Goal: Find specific page/section: Find specific page/section

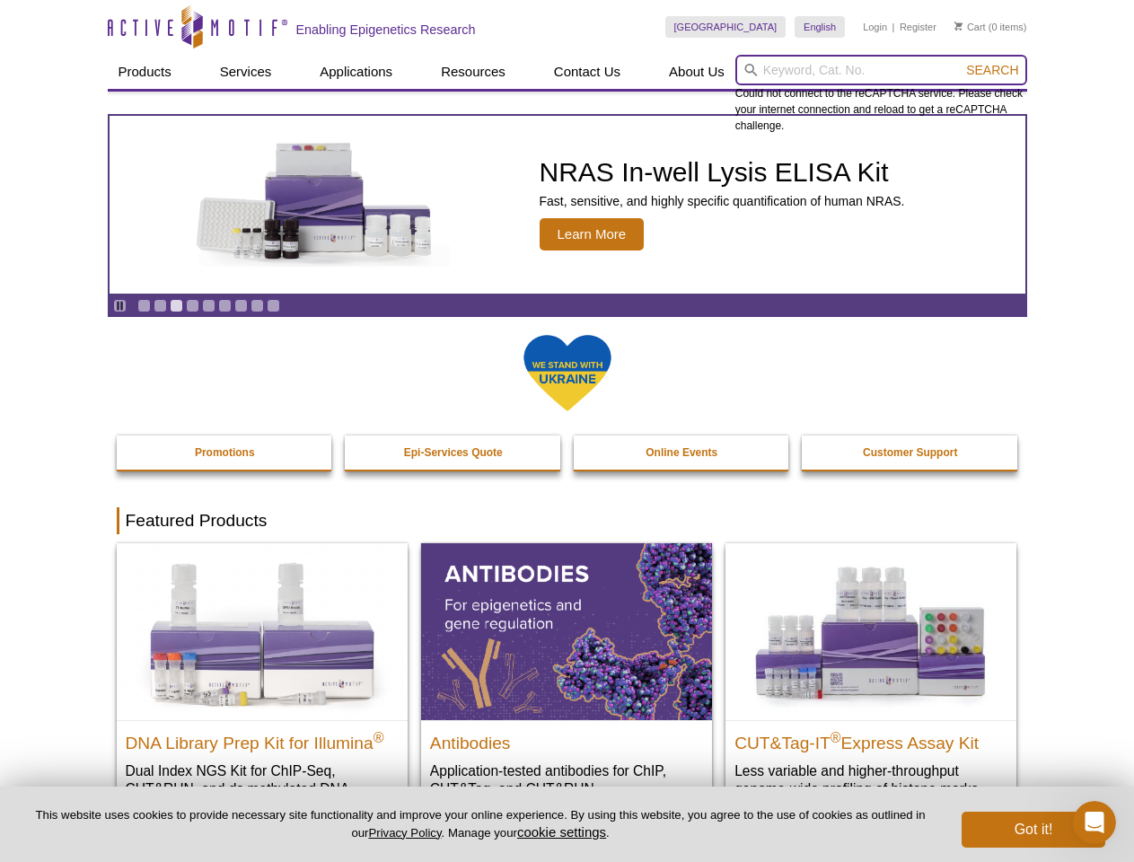
click at [881, 70] on input "search" at bounding box center [881, 70] width 292 height 31
click at [992, 70] on span "Search" at bounding box center [992, 70] width 52 height 14
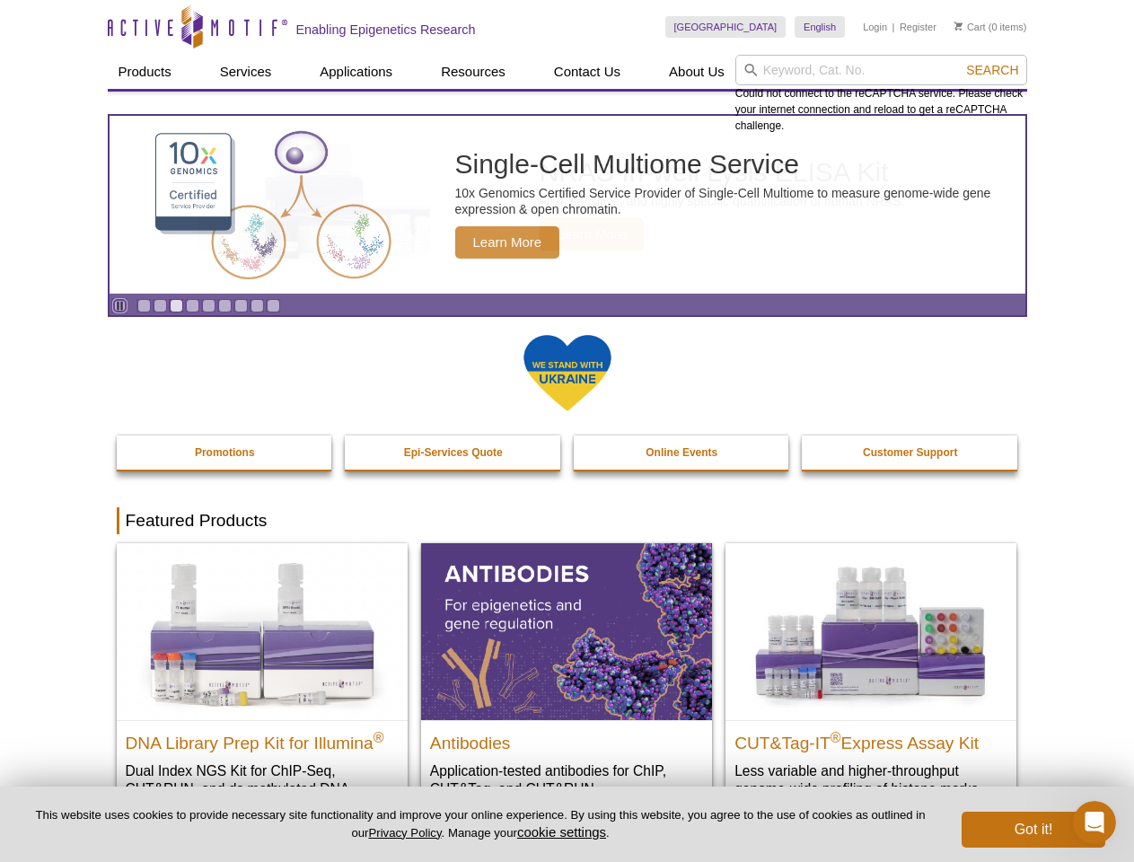
click at [119, 305] on icon "Pause" at bounding box center [120, 306] width 12 height 12
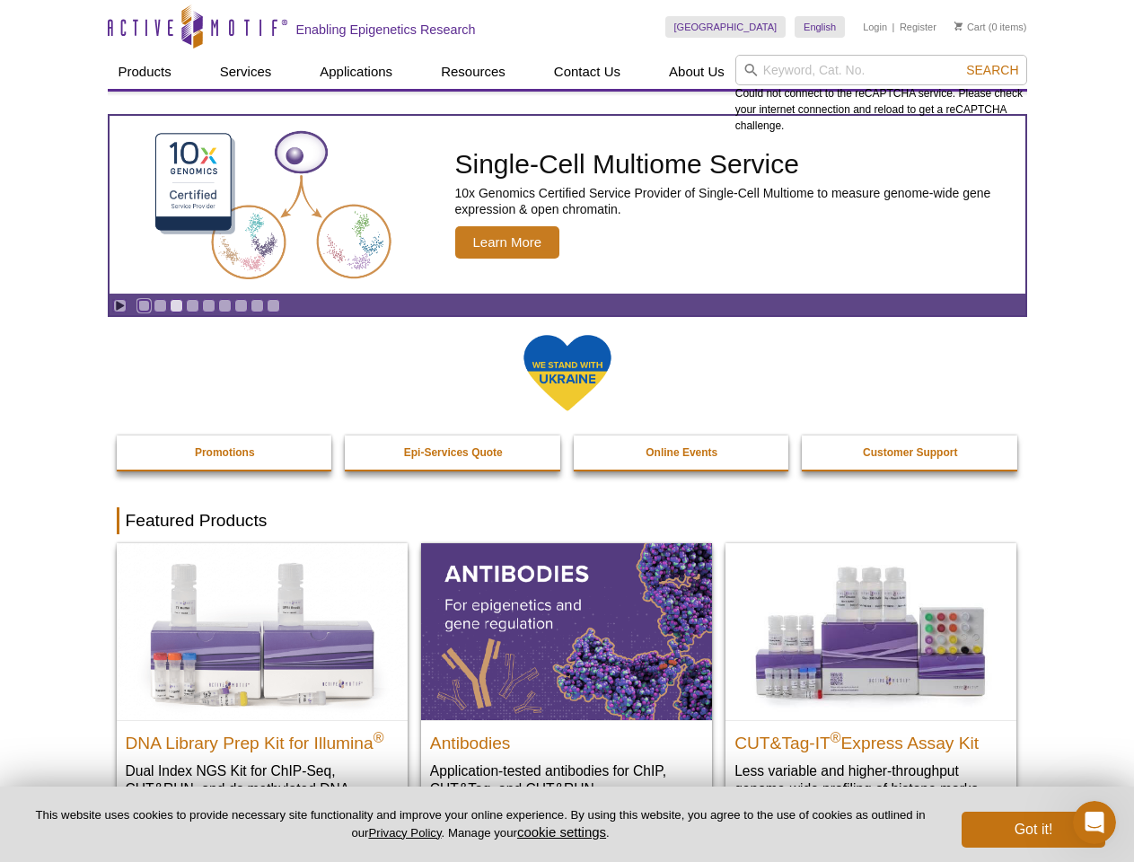
click at [144, 305] on link "Go to slide 1" at bounding box center [143, 305] width 13 height 13
click at [160, 305] on link "Go to slide 2" at bounding box center [159, 305] width 13 height 13
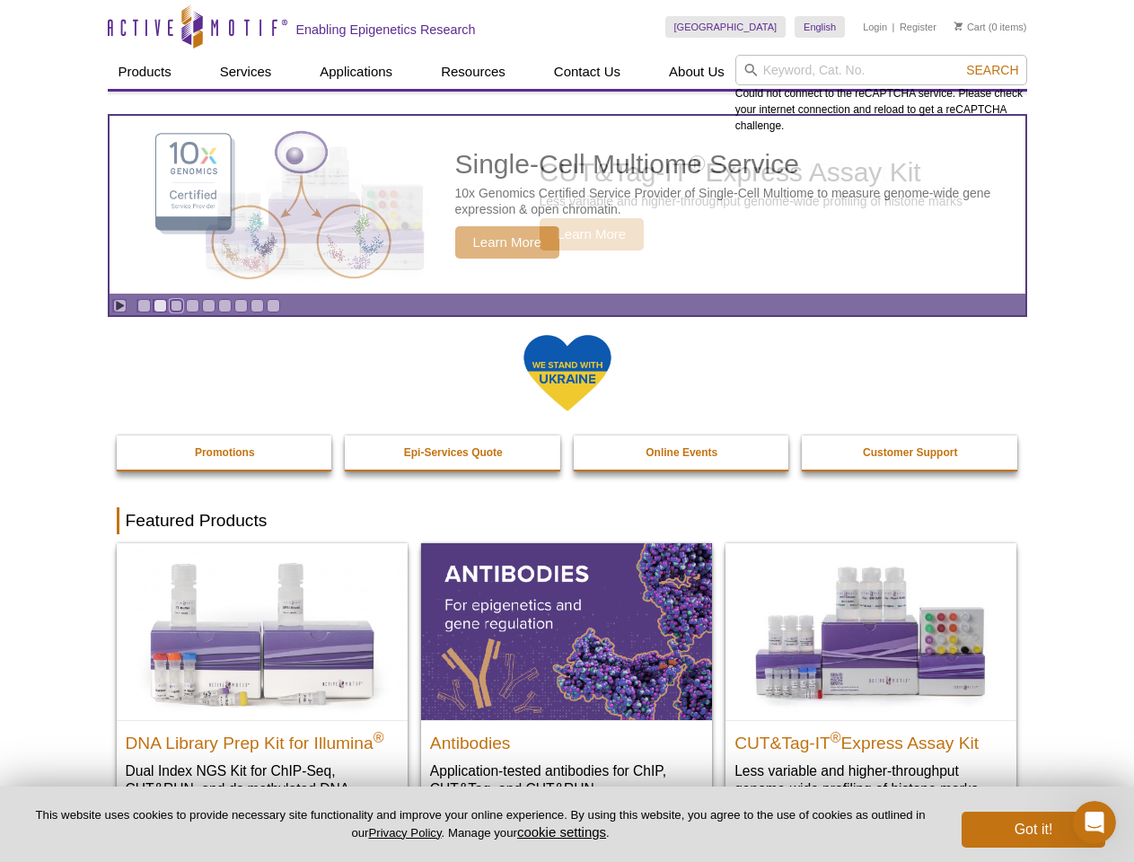
click at [176, 305] on link "Go to slide 3" at bounding box center [176, 305] width 13 height 13
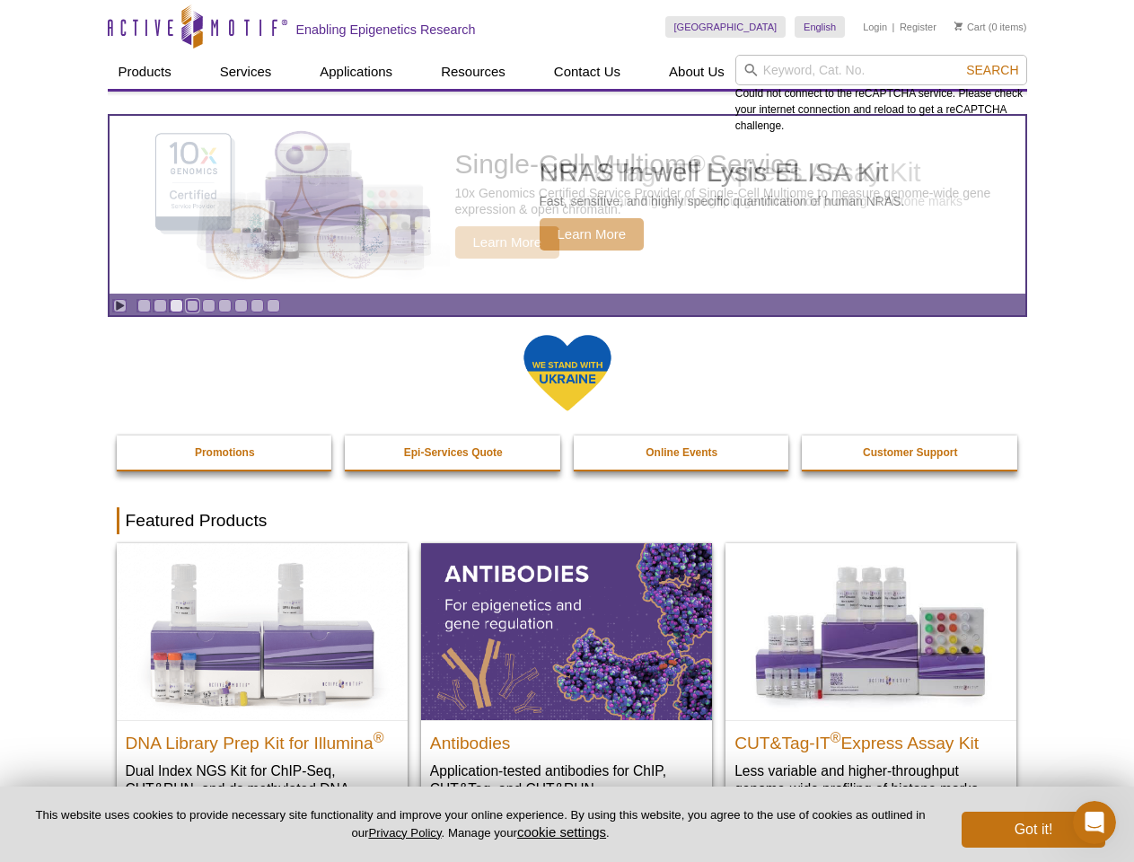
click at [192, 305] on link "Go to slide 4" at bounding box center [192, 305] width 13 height 13
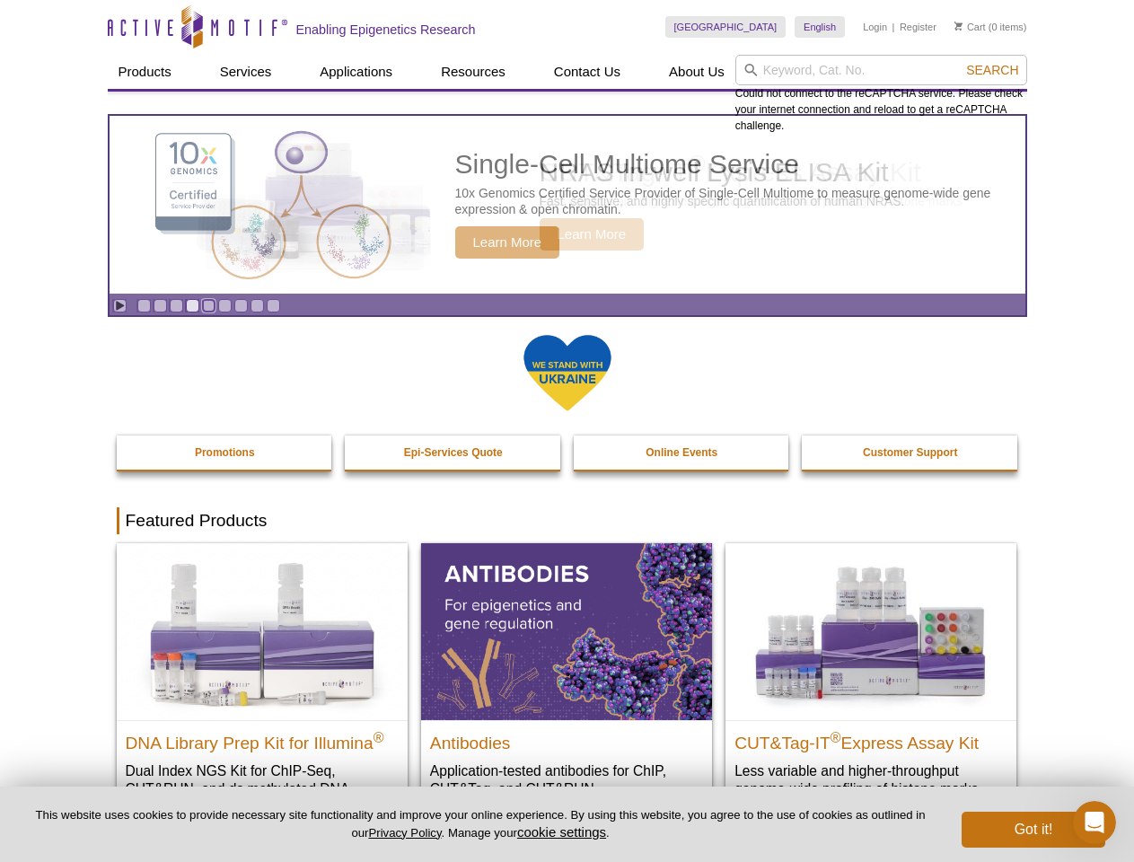
click at [208, 305] on link "Go to slide 5" at bounding box center [208, 305] width 13 height 13
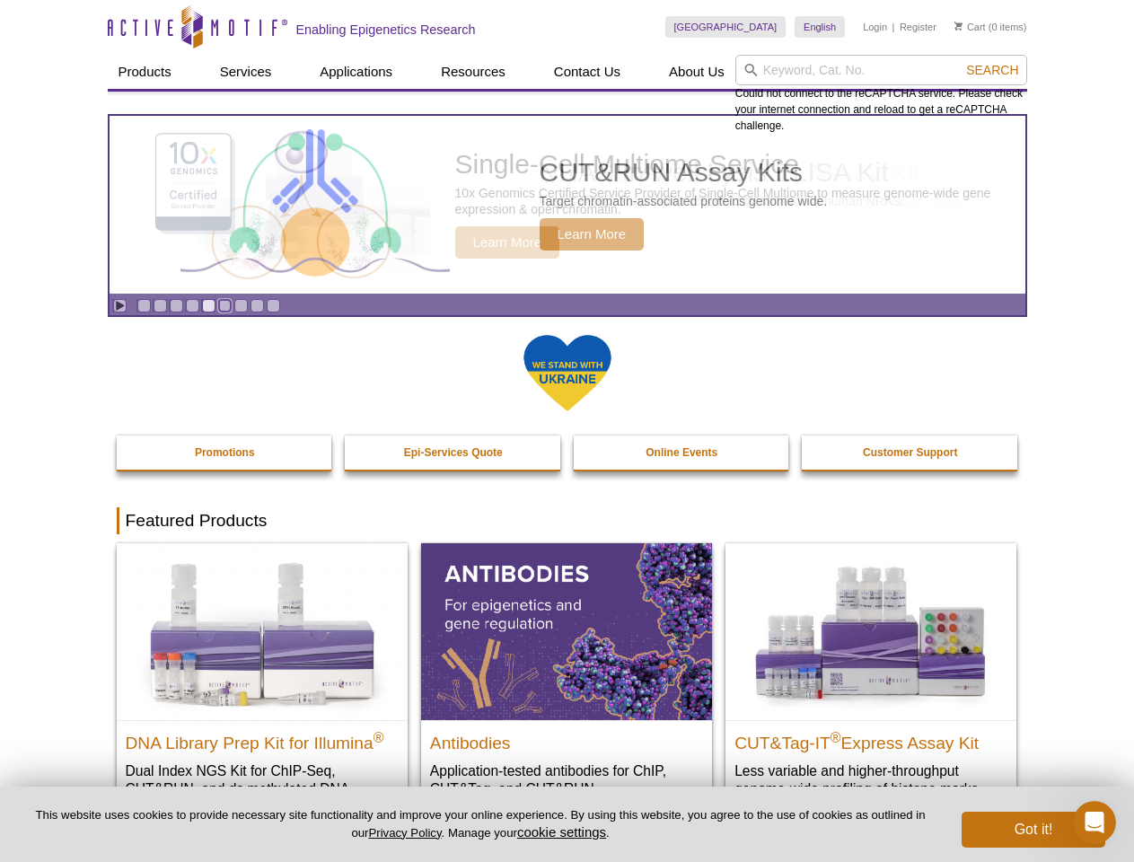
click at [224, 305] on link "Go to slide 6" at bounding box center [224, 305] width 13 height 13
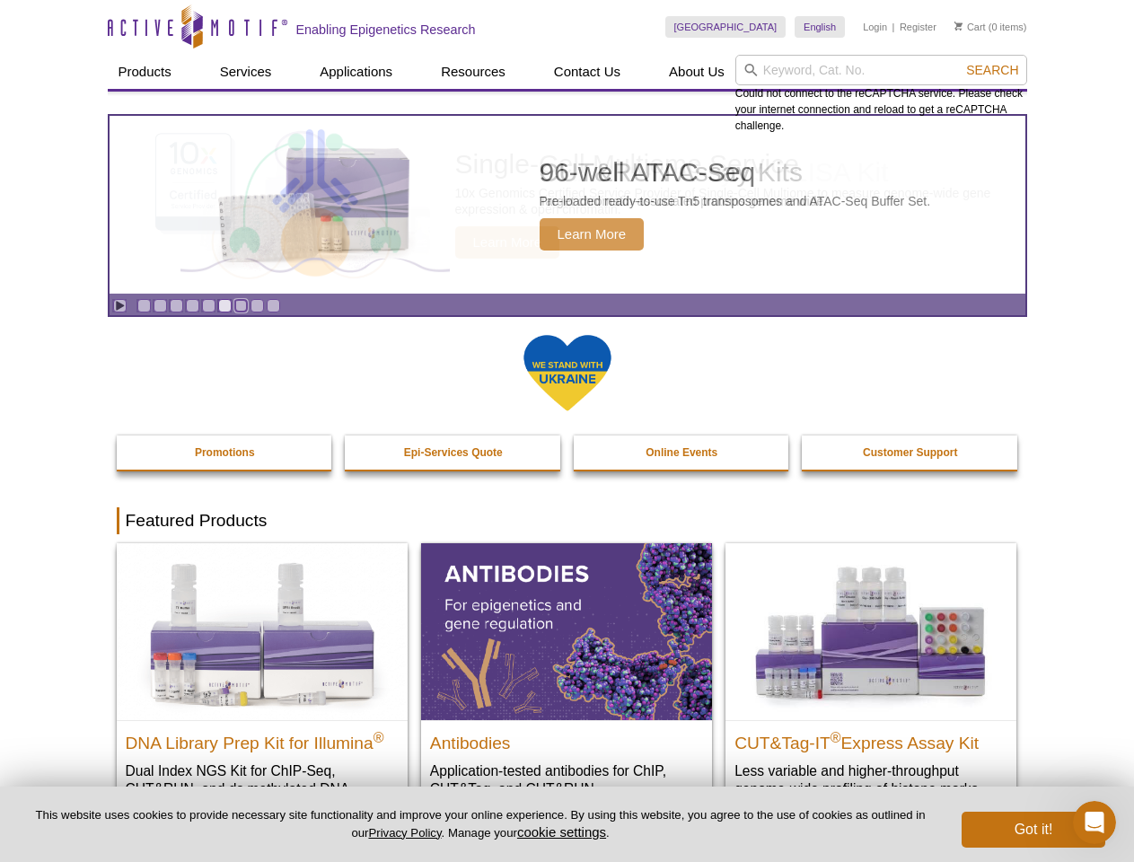
click at [241, 305] on link "Go to slide 7" at bounding box center [240, 305] width 13 height 13
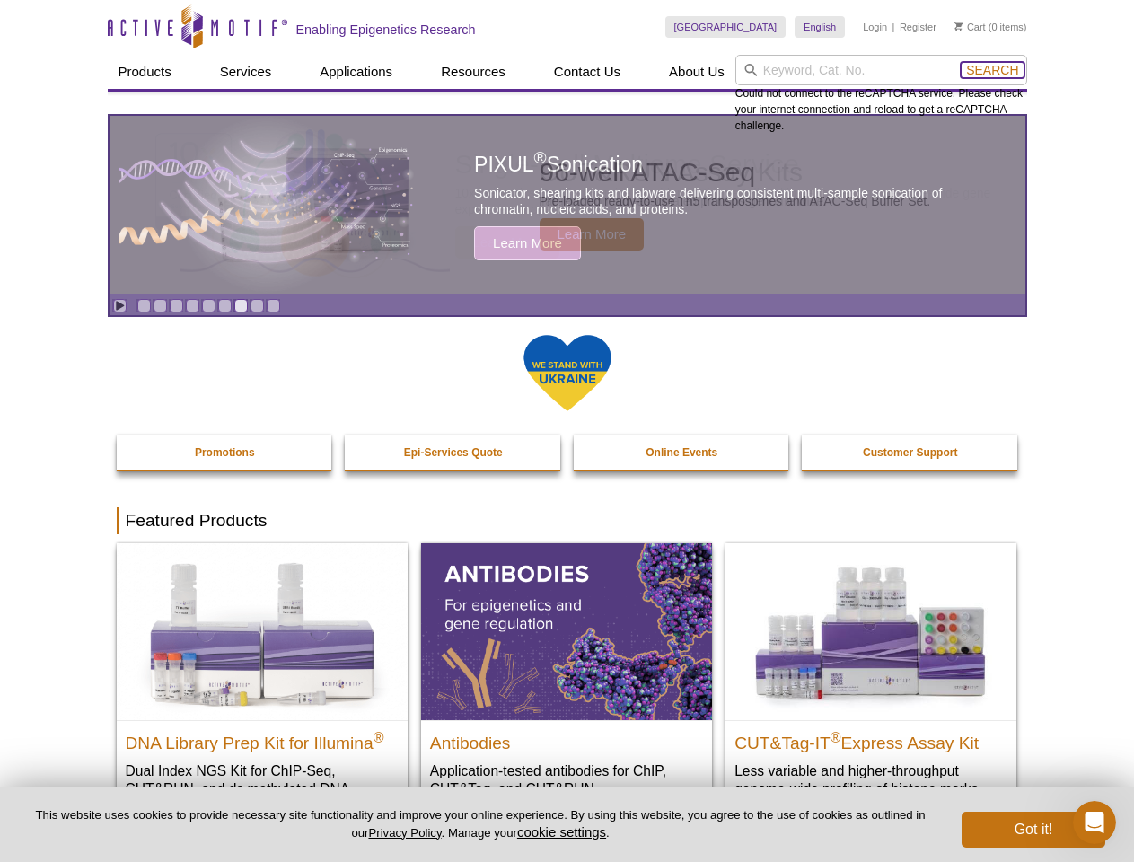
click at [992, 70] on span "Search" at bounding box center [992, 70] width 52 height 14
